Goal: Information Seeking & Learning: Learn about a topic

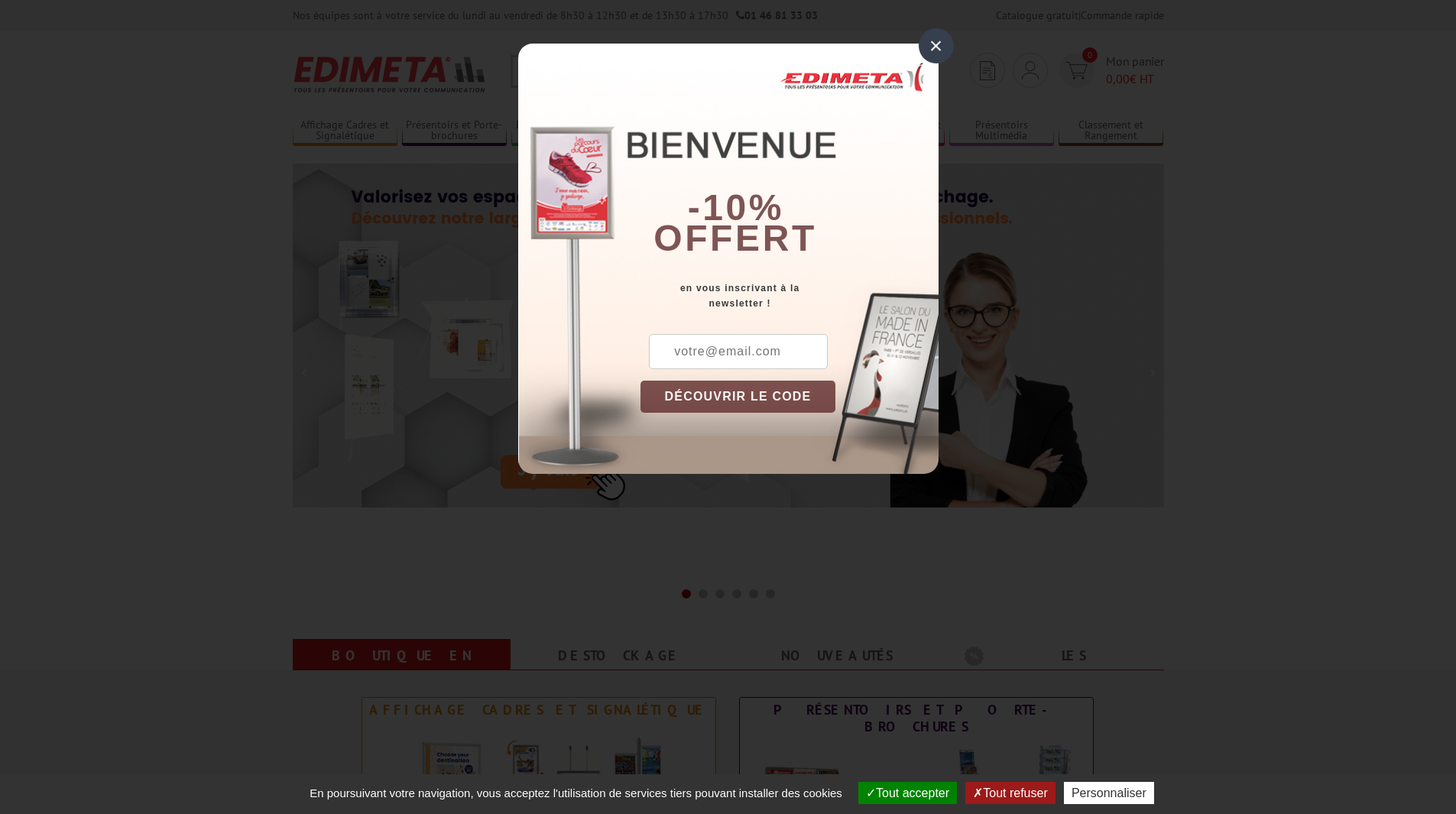
click at [930, 45] on div "×" at bounding box center [937, 46] width 35 height 35
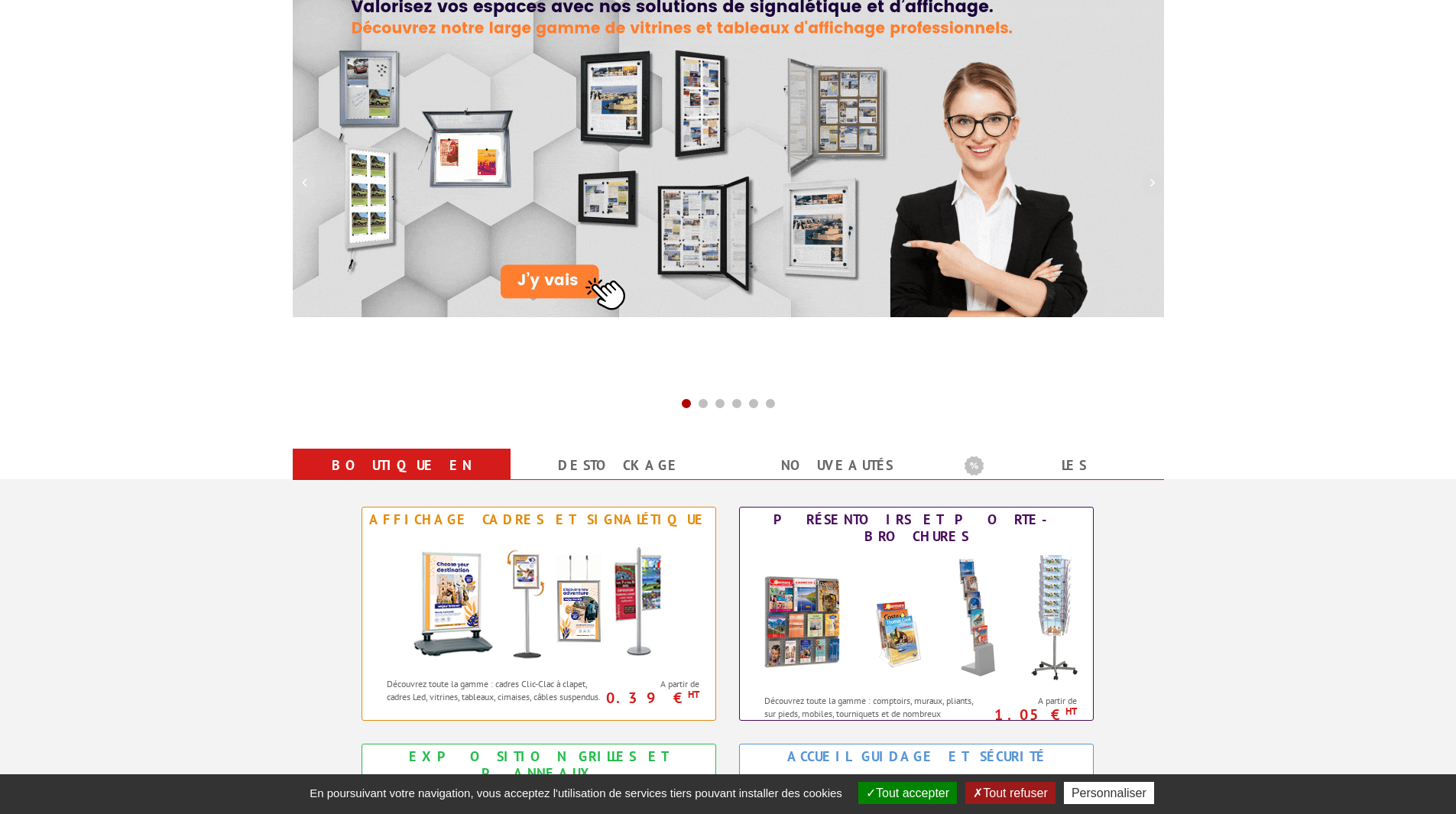
scroll to position [535, 0]
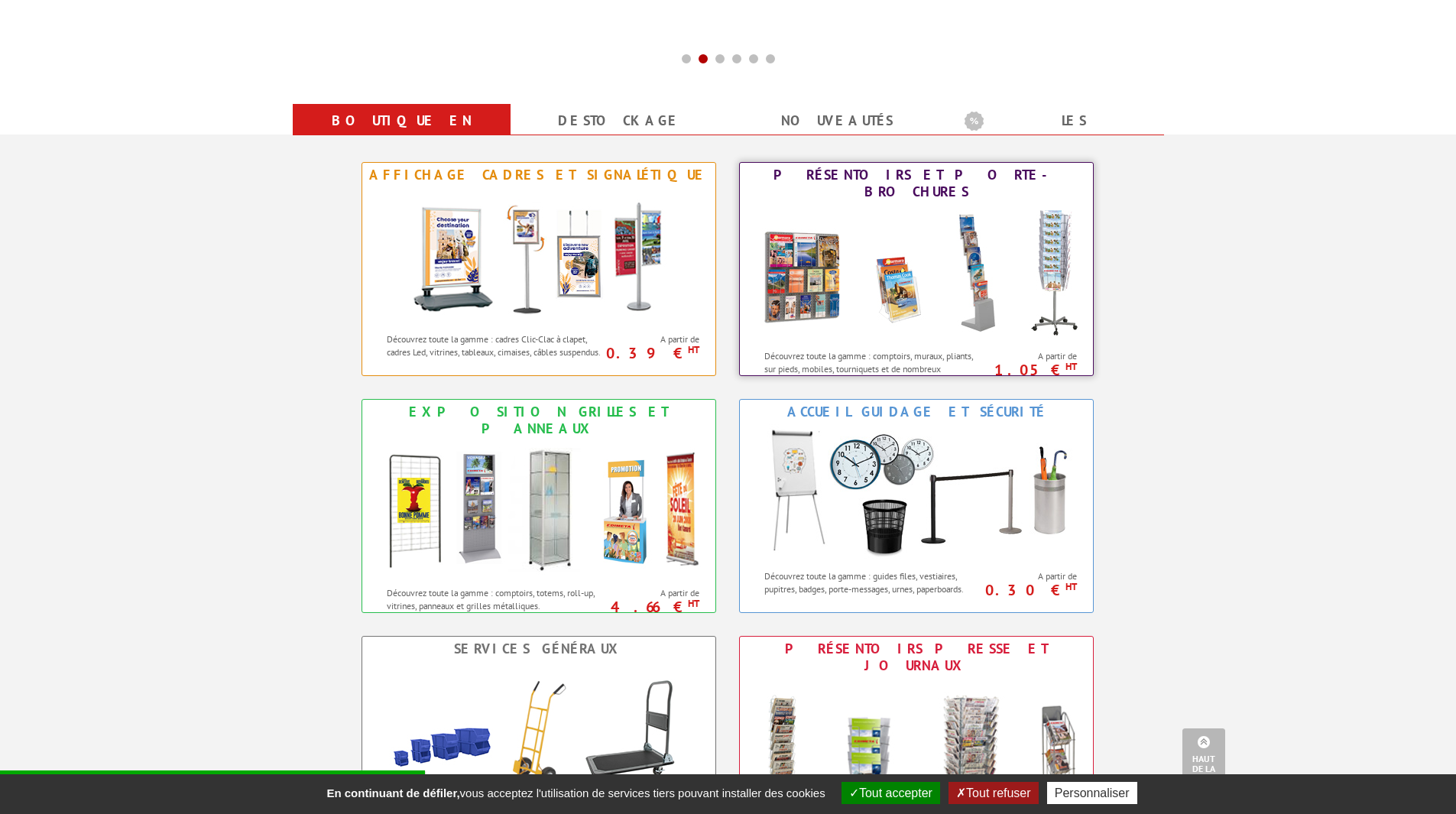
click at [923, 218] on img at bounding box center [916, 273] width 337 height 138
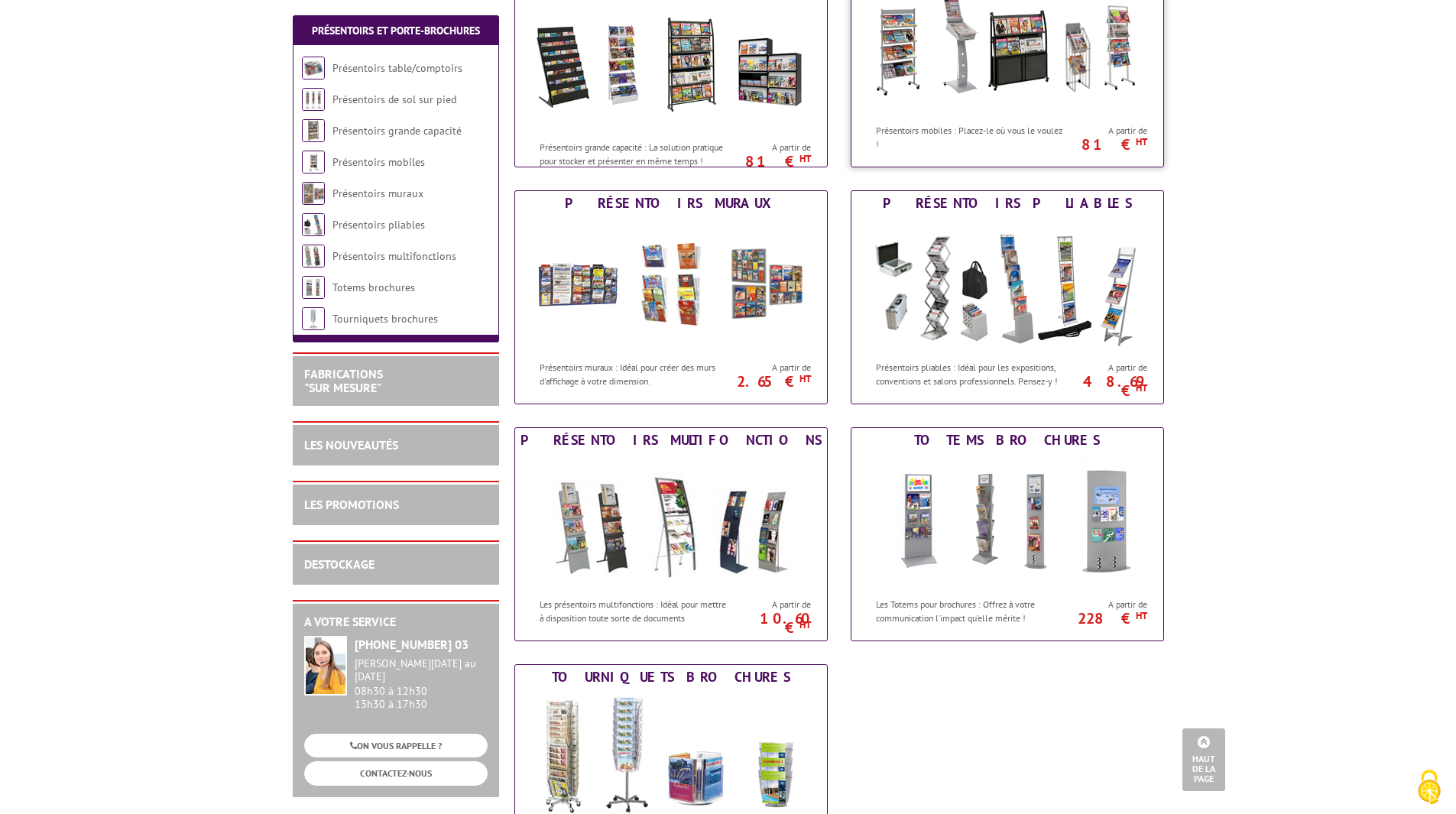
scroll to position [611, 0]
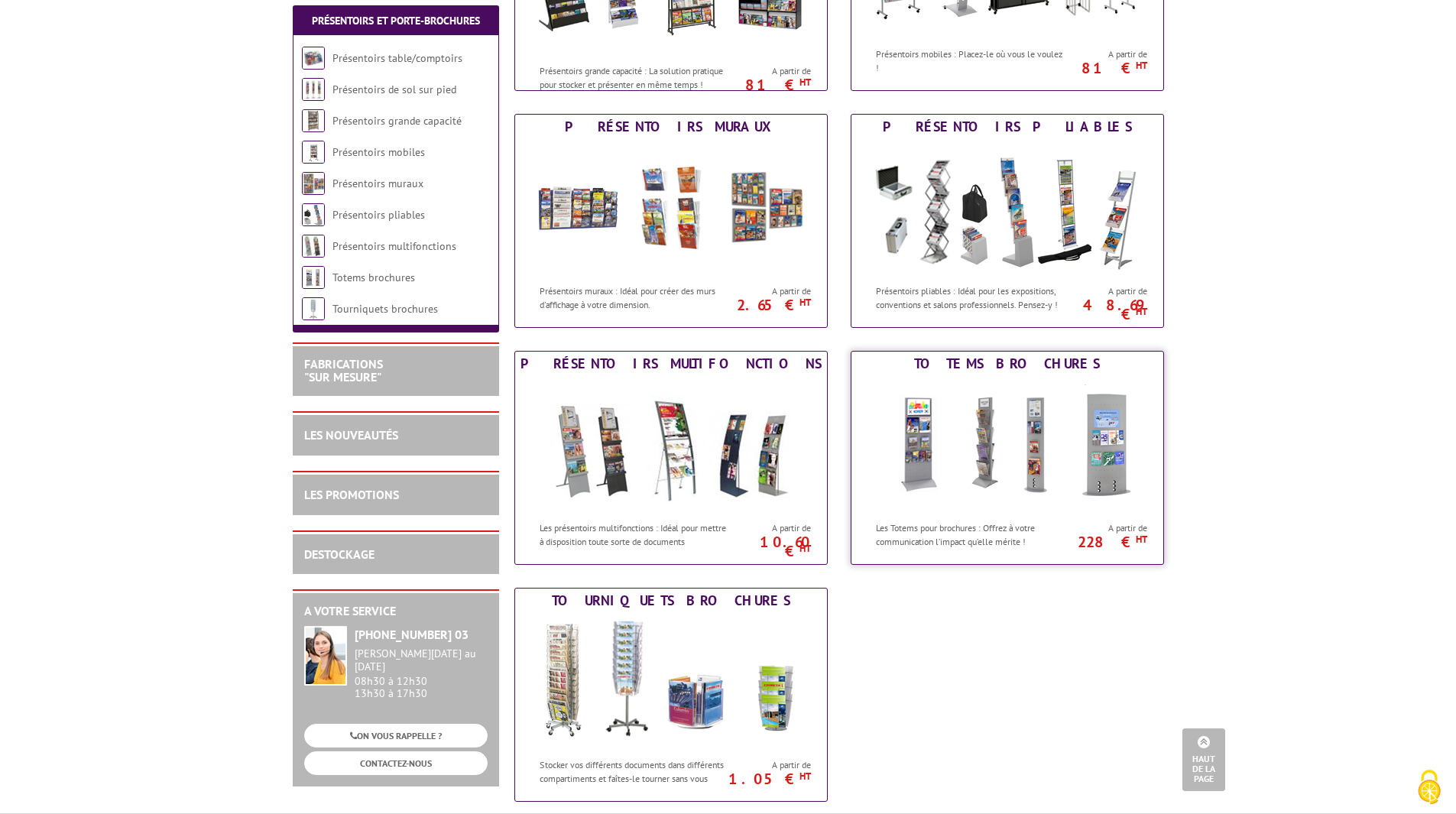
click at [908, 448] on img at bounding box center [1007, 445] width 283 height 138
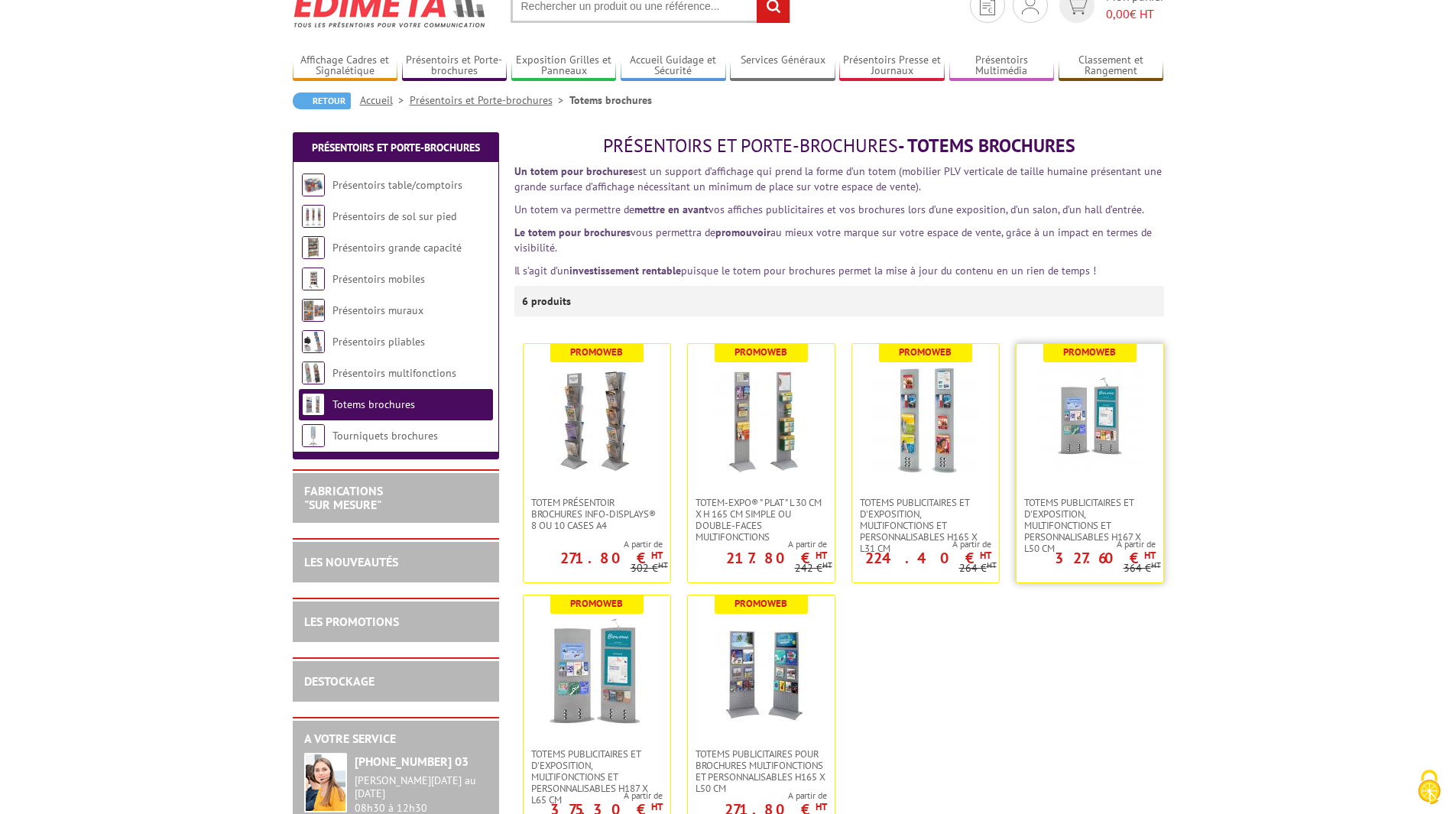
scroll to position [153, 0]
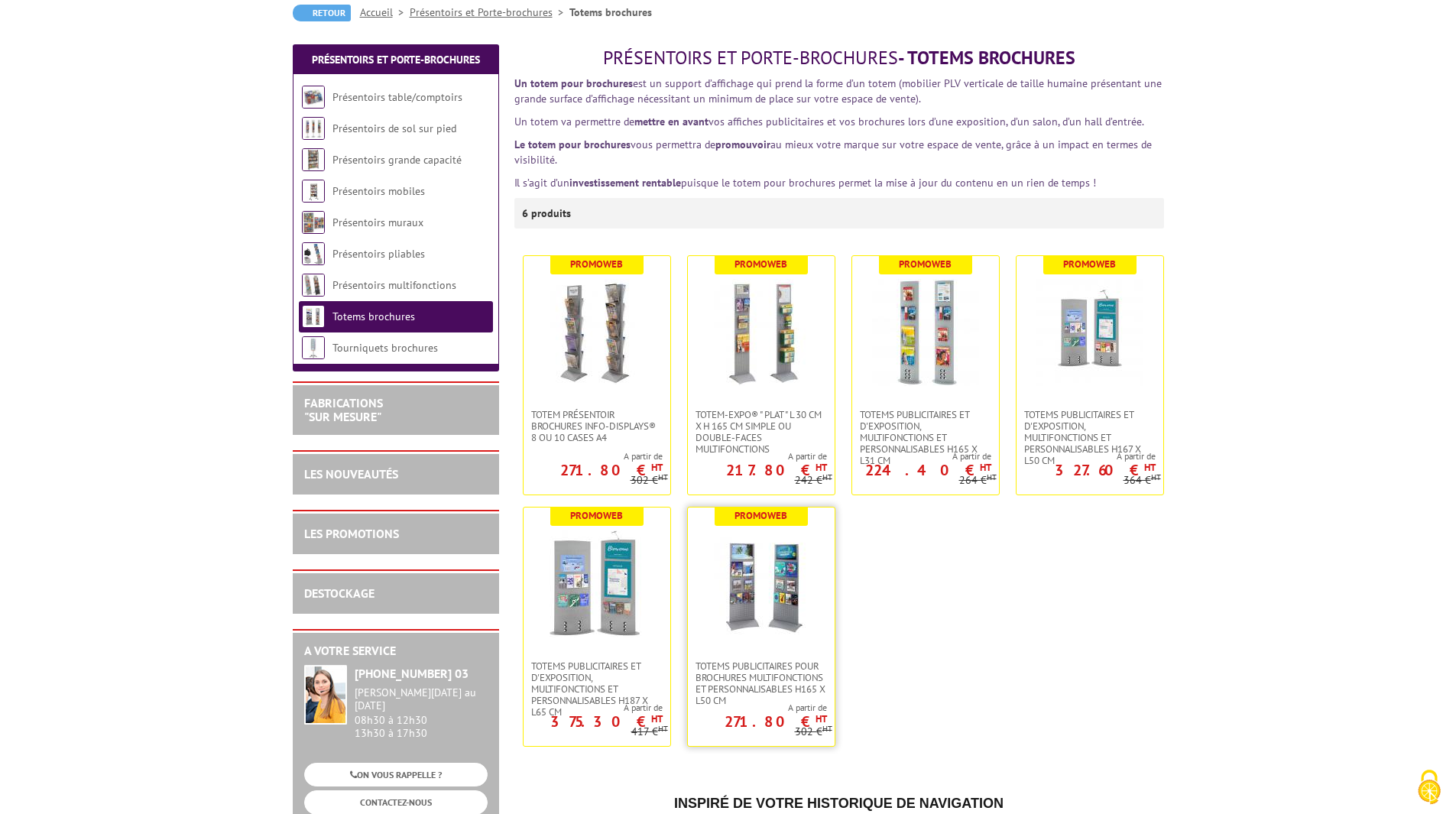
click at [783, 597] on img at bounding box center [761, 584] width 107 height 107
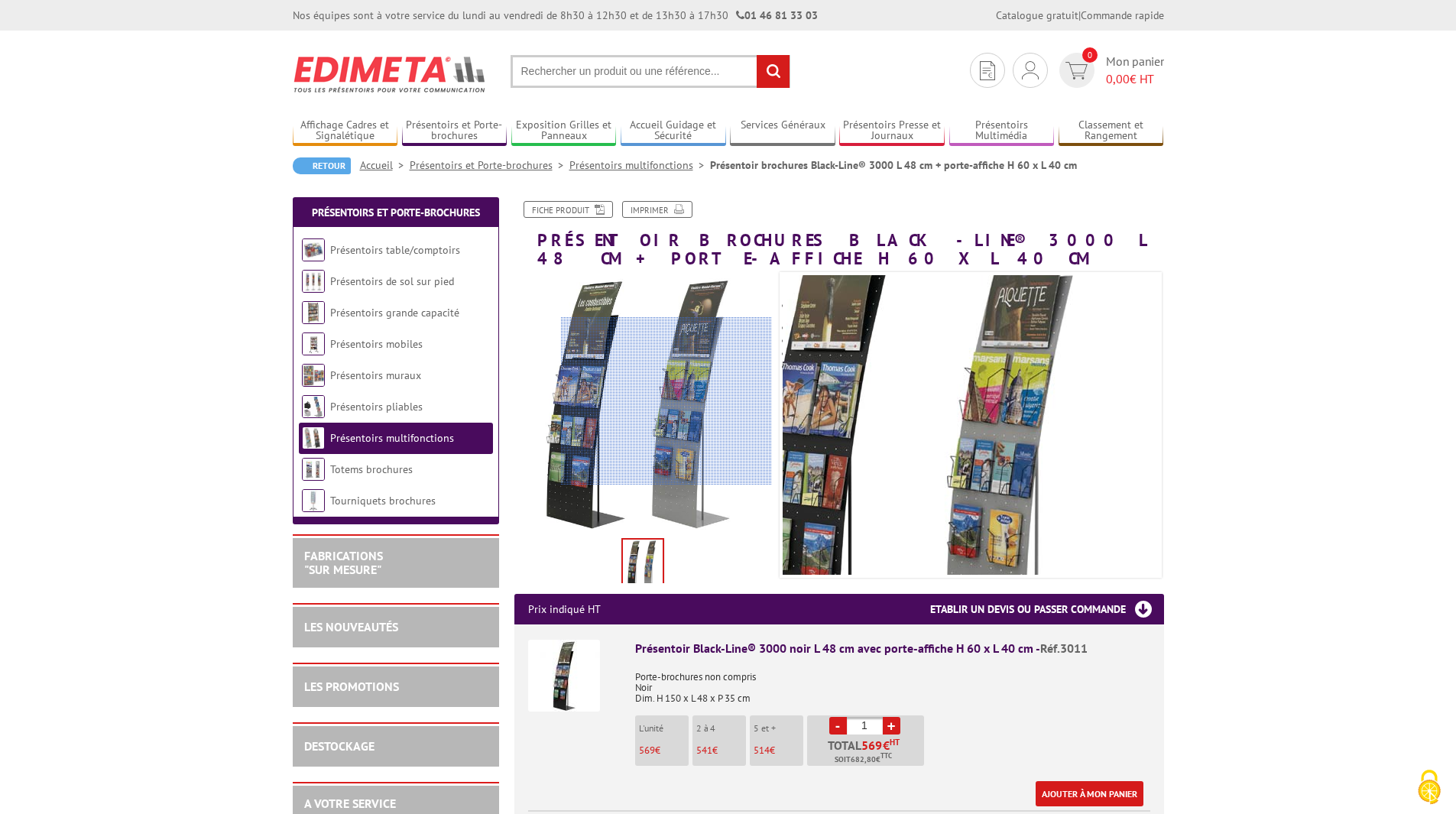
drag, startPoint x: 680, startPoint y: 402, endPoint x: 1262, endPoint y: 417, distance: 582.2
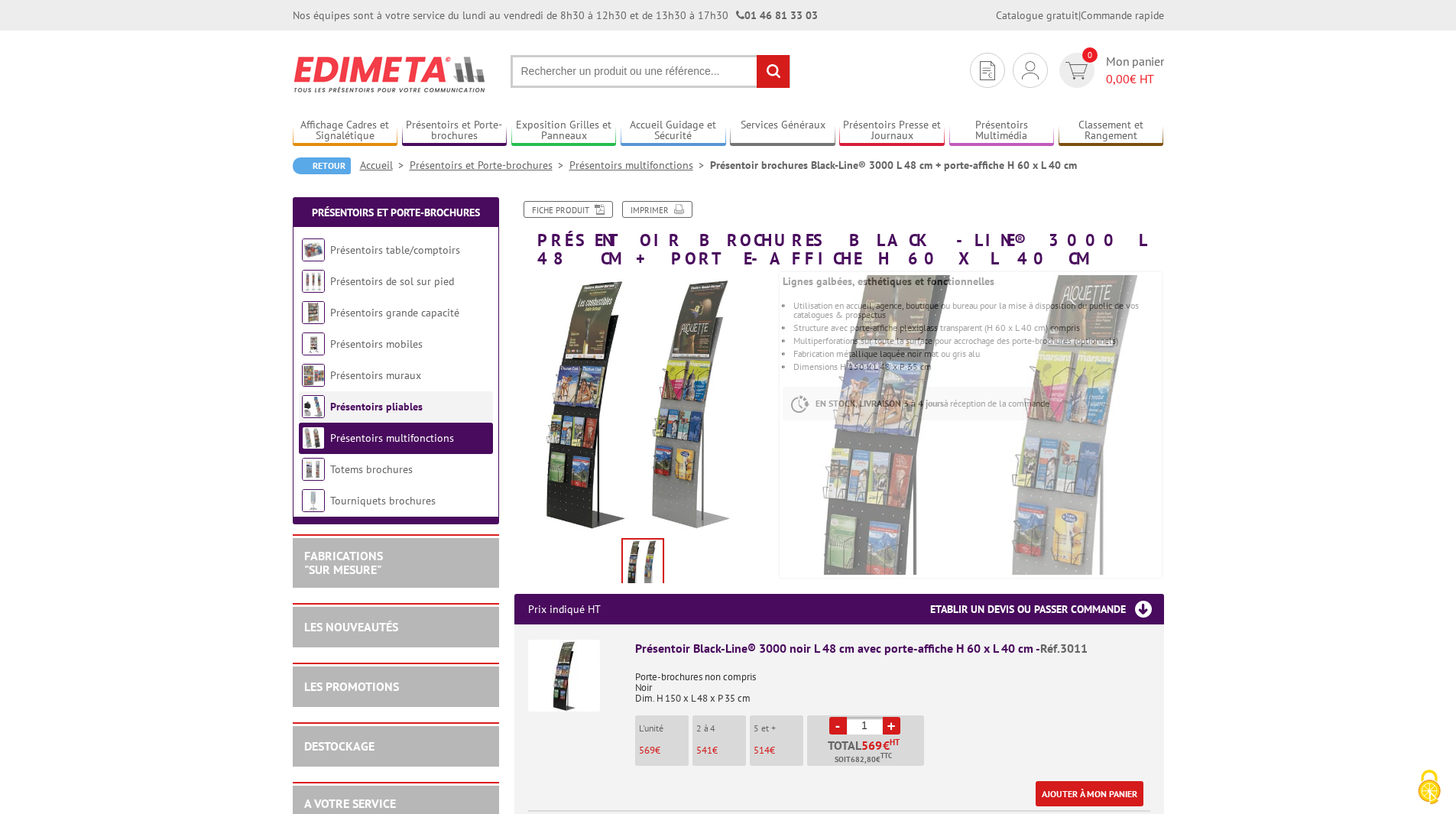
click at [377, 402] on link "Présentoirs pliables" at bounding box center [376, 407] width 93 height 13
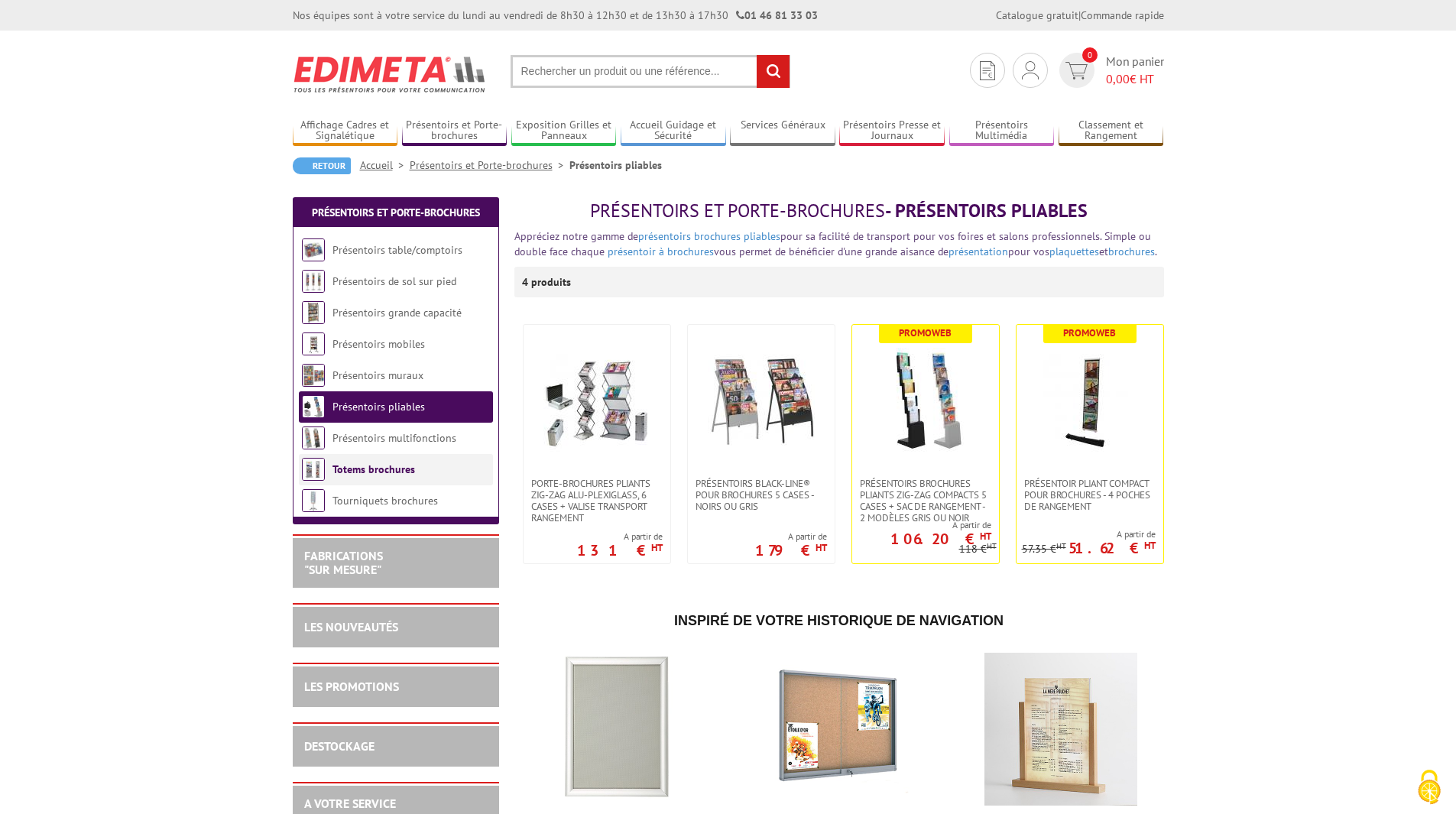
click at [378, 456] on li "Totems brochures" at bounding box center [395, 470] width 194 height 32
click at [385, 435] on link "Présentoirs multifonctions" at bounding box center [395, 438] width 124 height 13
